Goal: Navigation & Orientation: Go to known website

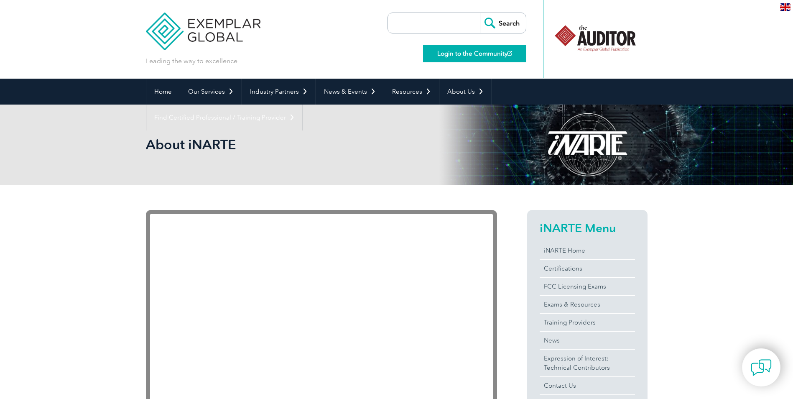
click at [447, 56] on link "Login to the Community" at bounding box center [474, 54] width 103 height 18
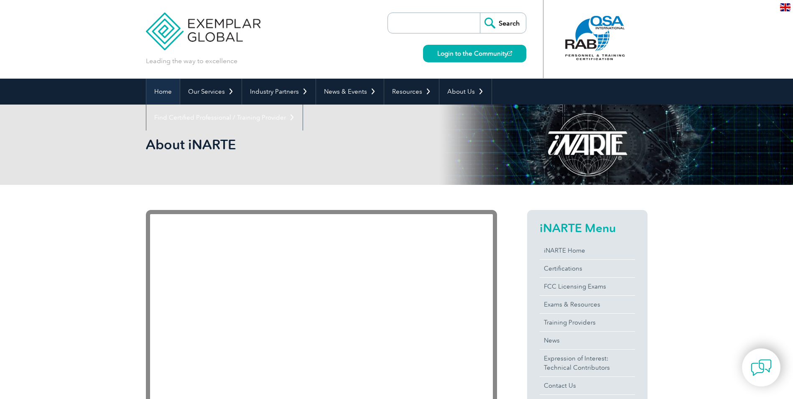
click at [155, 90] on link "Home" at bounding box center [162, 92] width 33 height 26
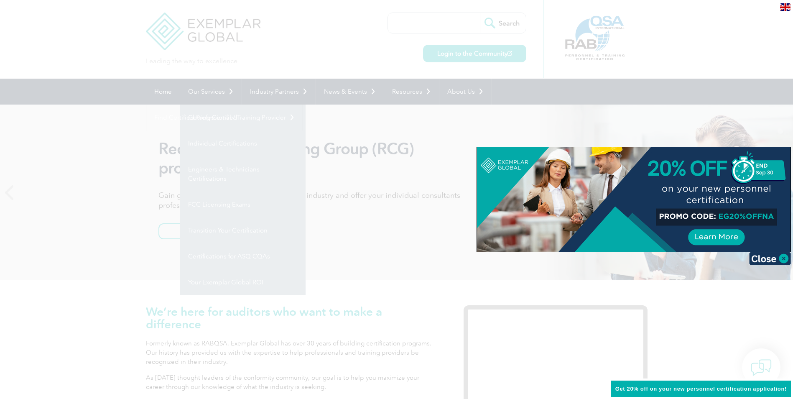
click at [548, 68] on div at bounding box center [396, 199] width 793 height 399
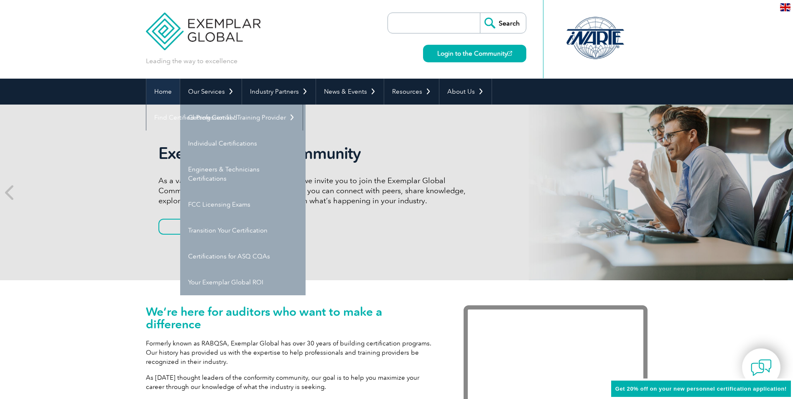
click at [165, 89] on link "Home" at bounding box center [162, 92] width 33 height 26
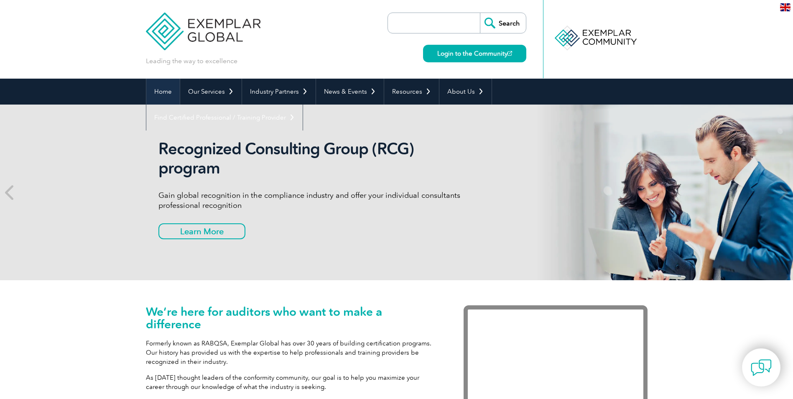
click at [155, 87] on link "Home" at bounding box center [162, 92] width 33 height 26
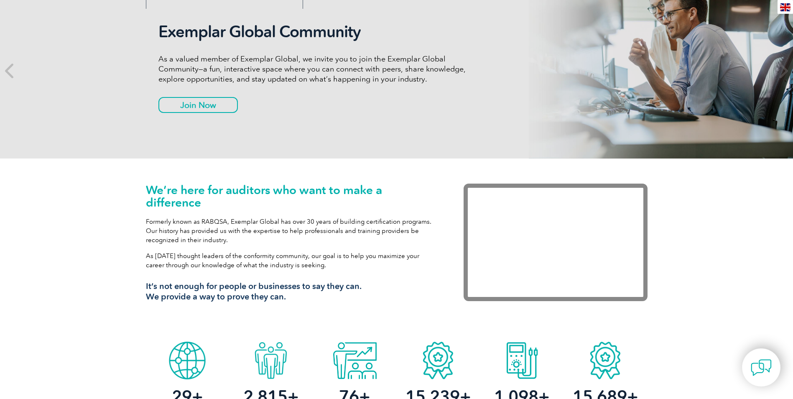
scroll to position [125, 0]
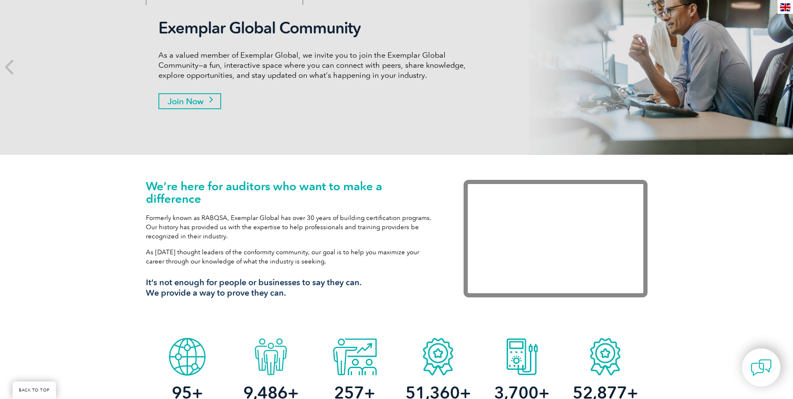
click at [206, 104] on link "Join Now" at bounding box center [189, 101] width 63 height 16
